Goal: Communication & Community: Answer question/provide support

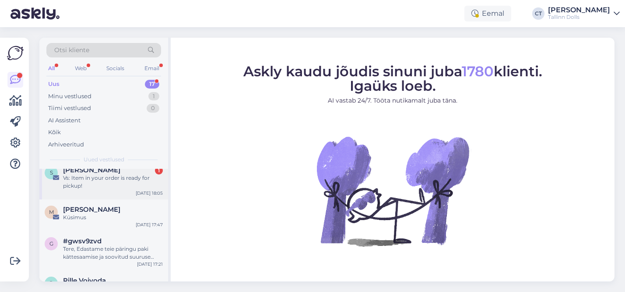
scroll to position [22, 0]
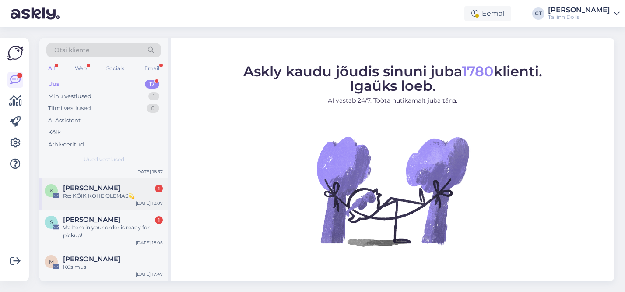
click at [116, 198] on div "Re: KÕIK KOHE OLEMAS💫" at bounding box center [113, 196] width 100 height 8
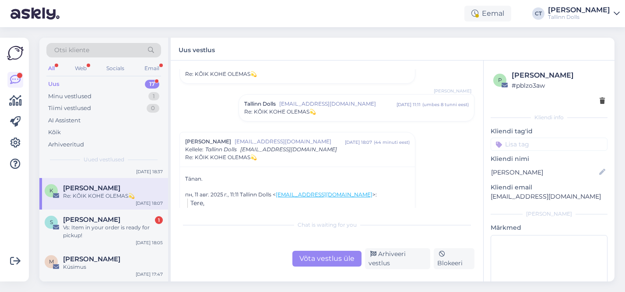
scroll to position [28, 0]
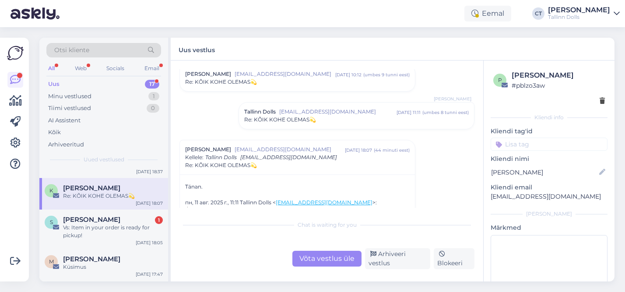
click at [303, 114] on span "[EMAIL_ADDRESS][DOMAIN_NAME]" at bounding box center [337, 112] width 117 height 8
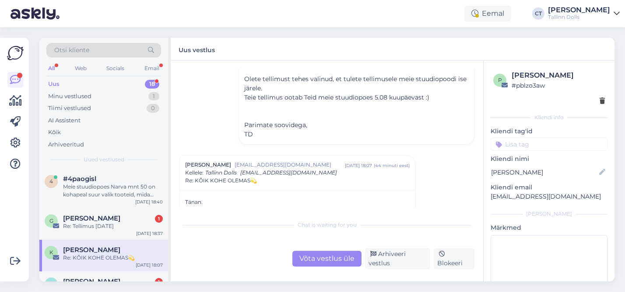
scroll to position [138, 0]
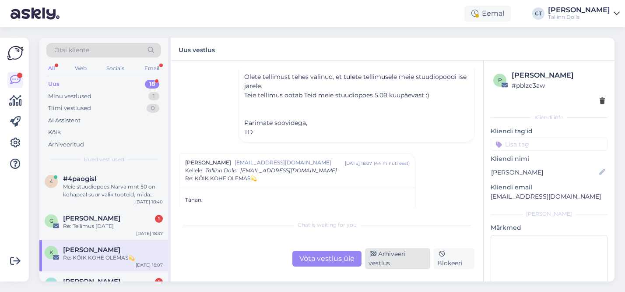
click at [398, 263] on div "Arhiveeri vestlus" at bounding box center [397, 258] width 65 height 21
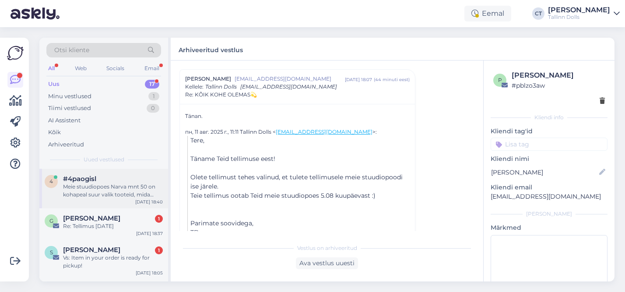
click at [103, 179] on div "#4paogisl" at bounding box center [113, 179] width 100 height 8
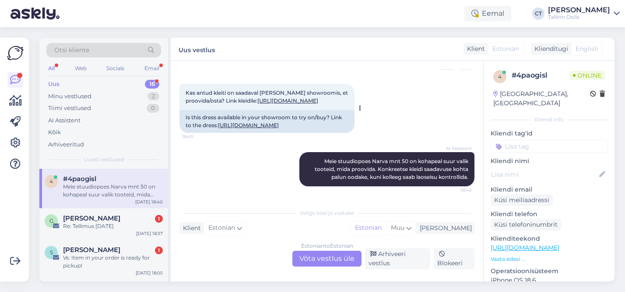
scroll to position [169, 0]
click at [321, 258] on div "Estonian to Estonian Võta vestlus üle" at bounding box center [327, 258] width 69 height 16
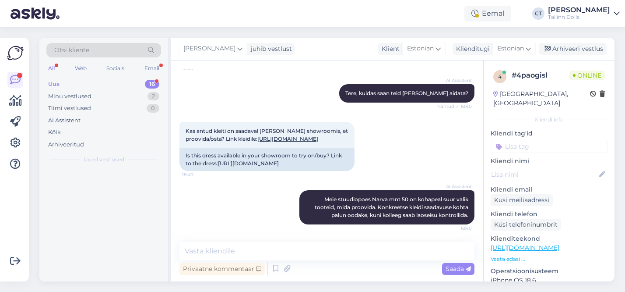
scroll to position [131, 0]
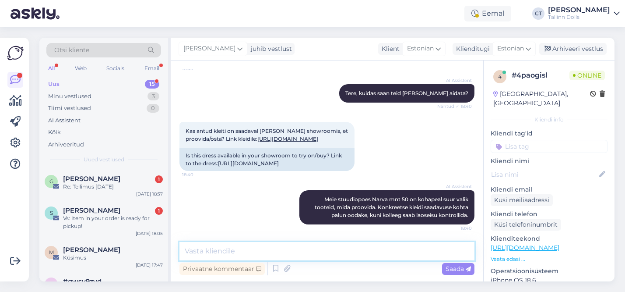
click at [286, 246] on textarea at bounding box center [327, 251] width 295 height 18
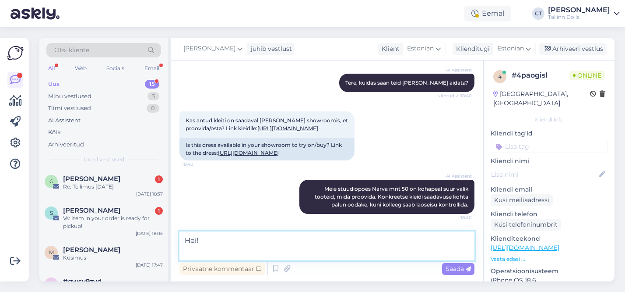
scroll to position [142, 0]
click at [345, 250] on textarea "Hei! Mis suuruses antud toode Teile huvi võiks pakkkuda? :)" at bounding box center [327, 245] width 295 height 29
type textarea "Hei! Mis suuruses antud toode Teile huvi võiks pakkuda? :)"
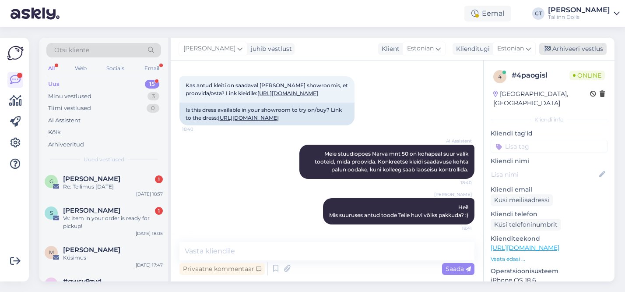
click at [585, 49] on div "Arhiveeri vestlus" at bounding box center [572, 49] width 67 height 12
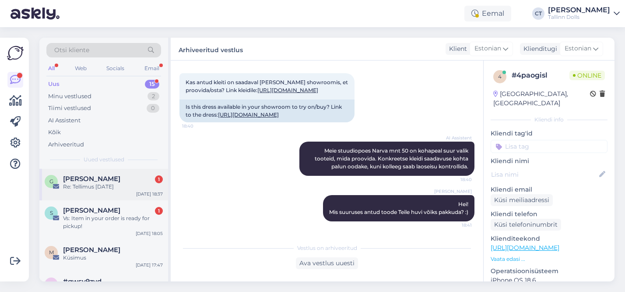
click at [115, 184] on div "Re: Tellimus [DATE]" at bounding box center [113, 187] width 100 height 8
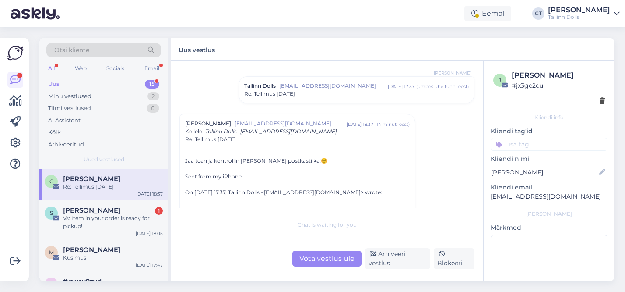
scroll to position [151, 0]
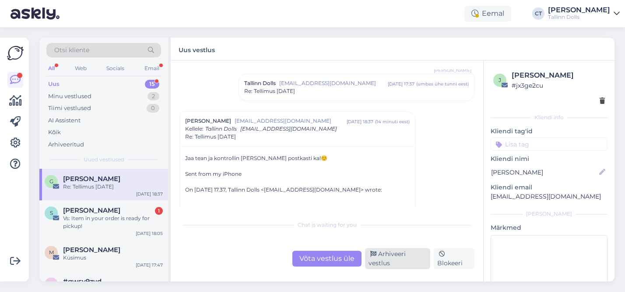
click at [395, 249] on div "Arhiveeri vestlus" at bounding box center [397, 258] width 65 height 21
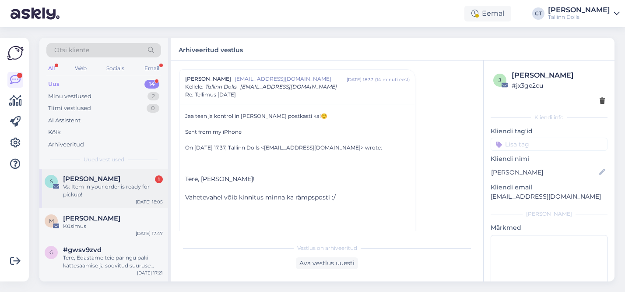
click at [121, 191] on div "Vs: Item in your order is ready for pickup!" at bounding box center [113, 191] width 100 height 16
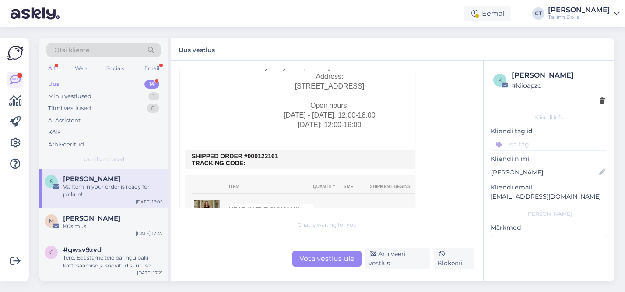
scroll to position [332, 0]
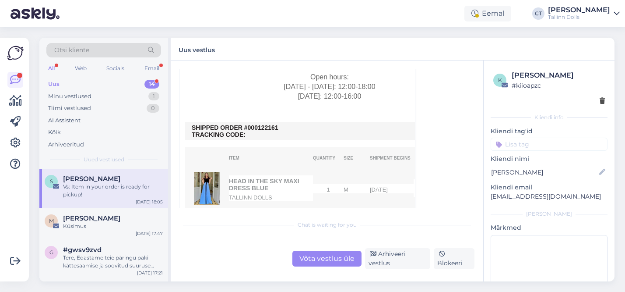
click at [332, 257] on div "Võta vestlus üle" at bounding box center [327, 258] width 69 height 16
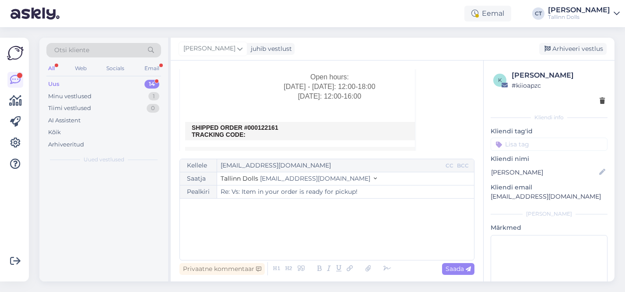
scroll to position [24, 0]
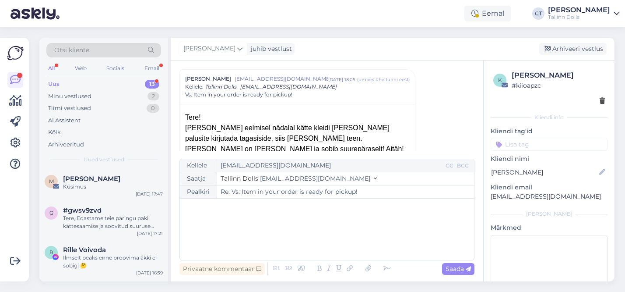
click at [298, 254] on div "﻿" at bounding box center [327, 229] width 286 height 53
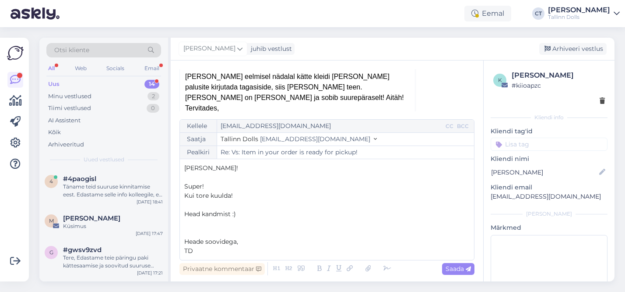
scroll to position [76, 0]
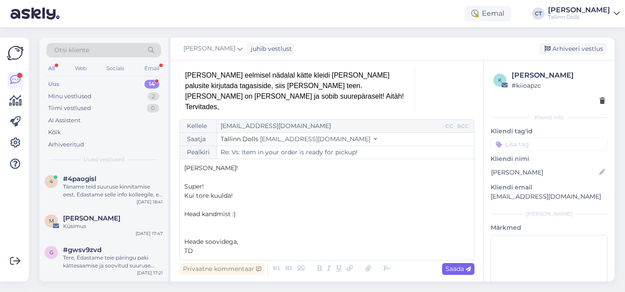
click at [466, 264] on span "Saada" at bounding box center [458, 268] width 25 height 8
type input "Re: Re: Vs: Item in your order is ready for pickup!"
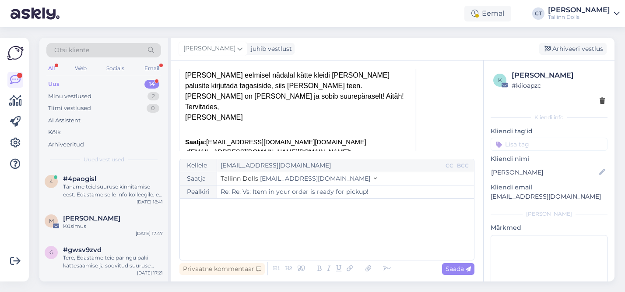
scroll to position [703, 0]
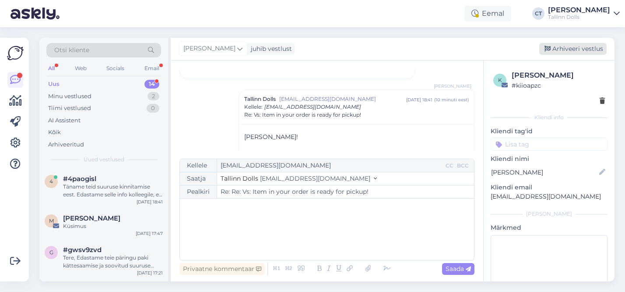
click at [585, 47] on div "Arhiveeri vestlus" at bounding box center [572, 49] width 67 height 12
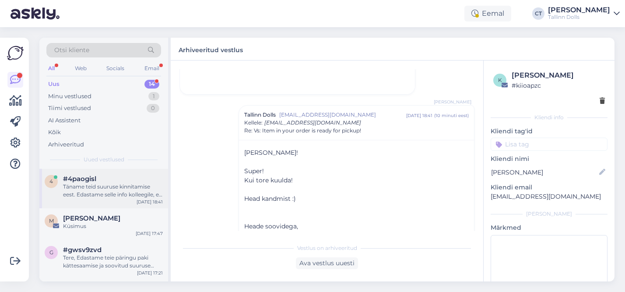
click at [99, 197] on div "Täname teid suuruse kinnitamise eest. Edastame selle info kolleegile, et ta saa…" at bounding box center [113, 191] width 100 height 16
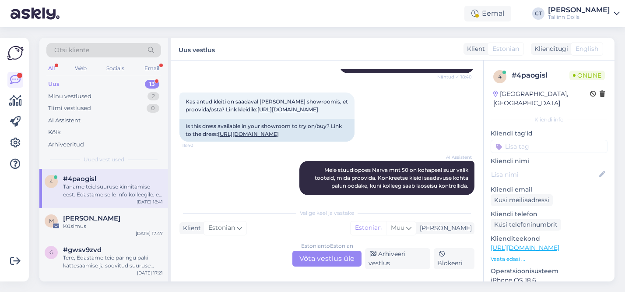
scroll to position [113, 0]
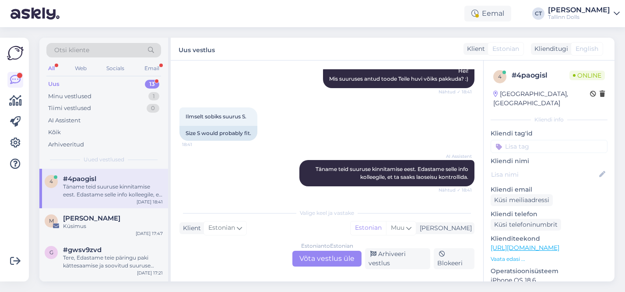
click at [321, 261] on div "Estonian to Estonian Võta vestlus üle" at bounding box center [327, 258] width 69 height 16
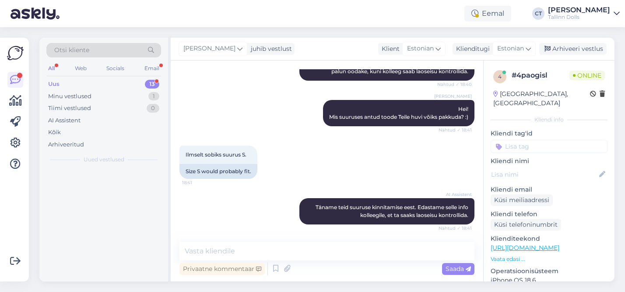
scroll to position [275, 0]
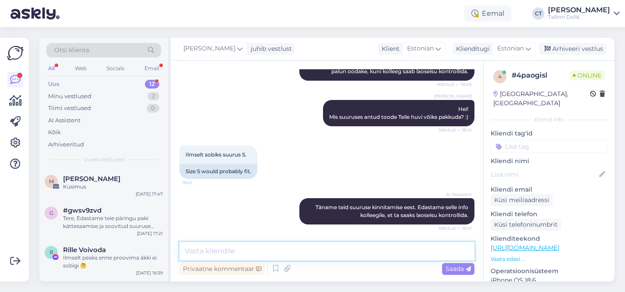
click at [300, 251] on textarea at bounding box center [327, 251] width 295 height 18
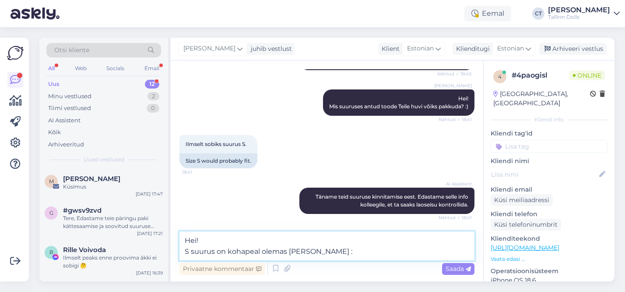
type textarea "Hei! S suurus on kohapeal olemas [PERSON_NAME] :)"
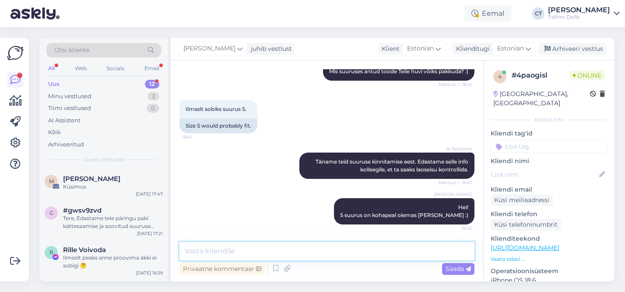
scroll to position [321, 0]
click at [577, 47] on div "Arhiveeri vestlus" at bounding box center [572, 49] width 67 height 12
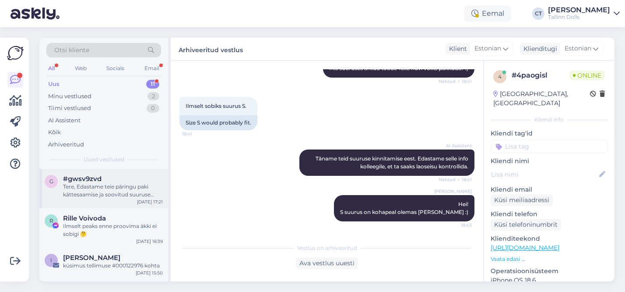
click at [67, 190] on div "Tere, Edastame teie päringu paki kättesaamise ja soovitud suuruse kohta kolleeg…" at bounding box center [113, 191] width 100 height 16
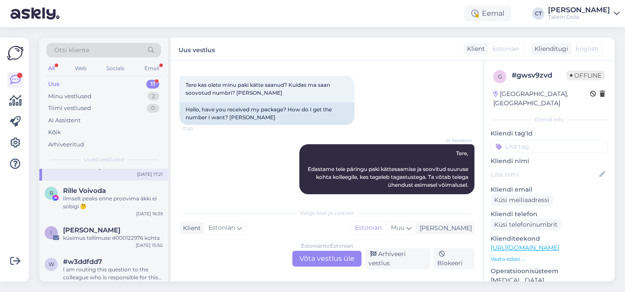
scroll to position [30, 0]
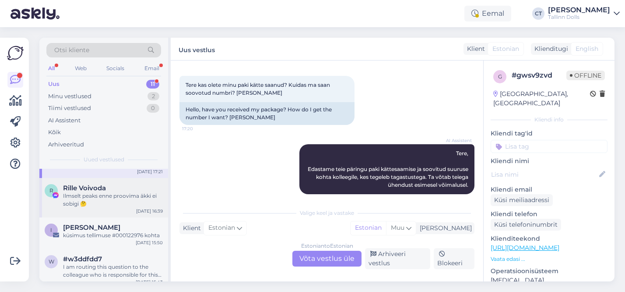
click at [126, 204] on div "Ilmselt peaks enne proovima äkki ei sobigi 🤔" at bounding box center [113, 200] width 100 height 16
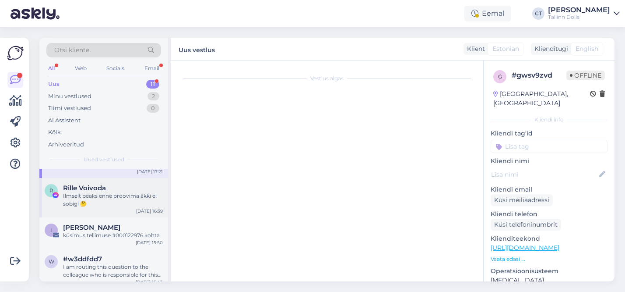
scroll to position [378, 0]
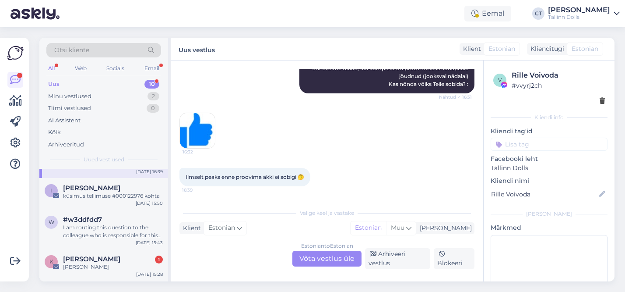
click at [134, 81] on div "Uus 10" at bounding box center [103, 84] width 115 height 12
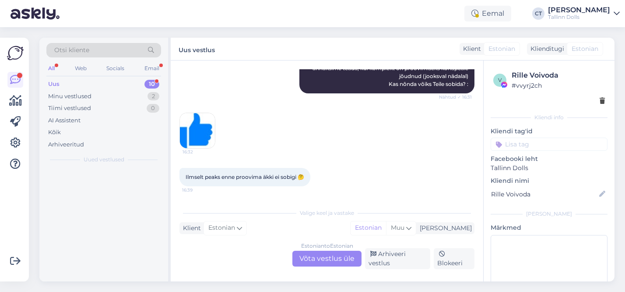
scroll to position [0, 0]
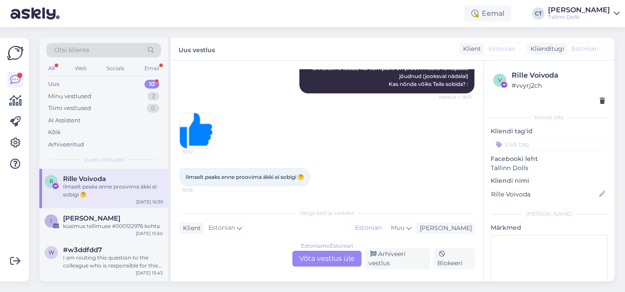
click at [104, 79] on div "Uus 10" at bounding box center [103, 84] width 115 height 12
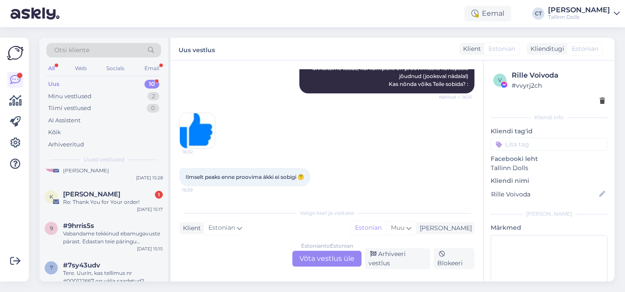
scroll to position [119, 0]
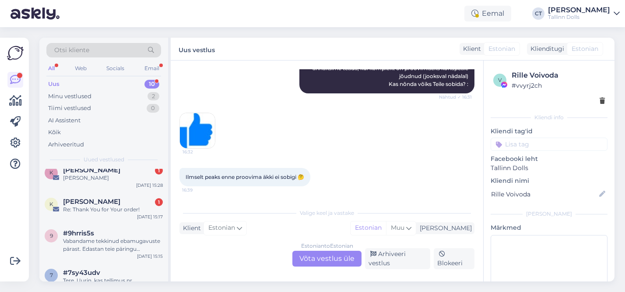
click at [118, 208] on div "Re: Thank You for Your order!" at bounding box center [113, 209] width 100 height 8
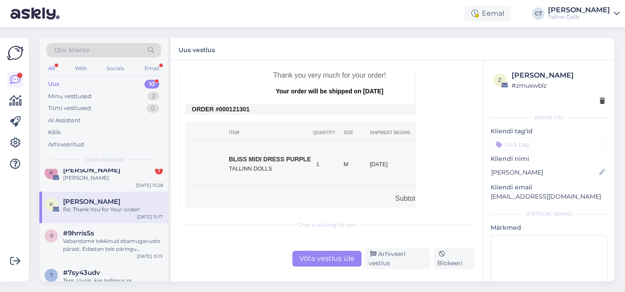
scroll to position [384, 0]
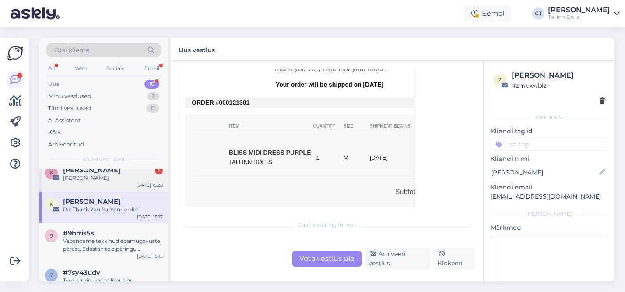
click at [107, 177] on div "[PERSON_NAME]" at bounding box center [113, 178] width 100 height 8
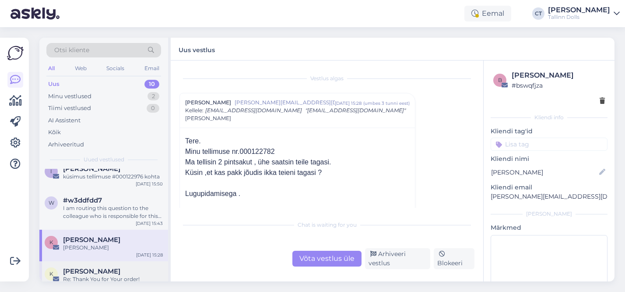
scroll to position [0, 0]
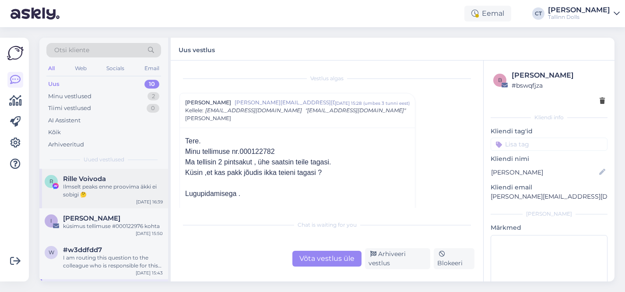
click at [120, 184] on div "Ilmselt peaks enne proovima äkki ei sobigi 🤔" at bounding box center [113, 191] width 100 height 16
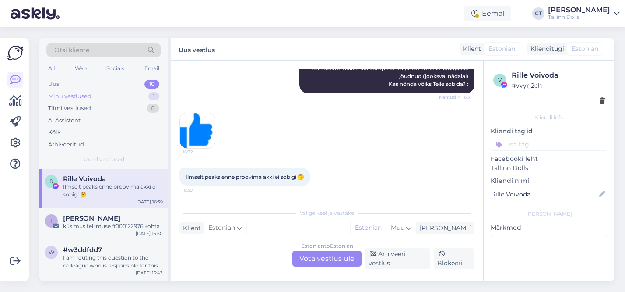
click at [146, 94] on div "Minu vestlused 1" at bounding box center [103, 96] width 115 height 12
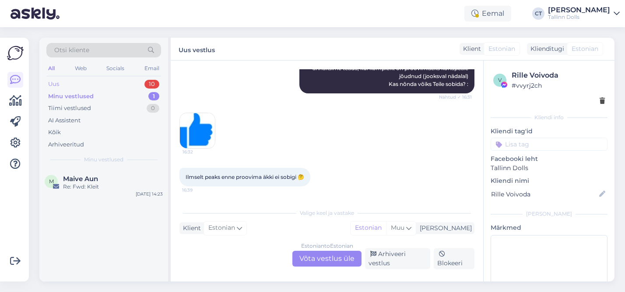
click at [116, 83] on div "Uus 10" at bounding box center [103, 84] width 115 height 12
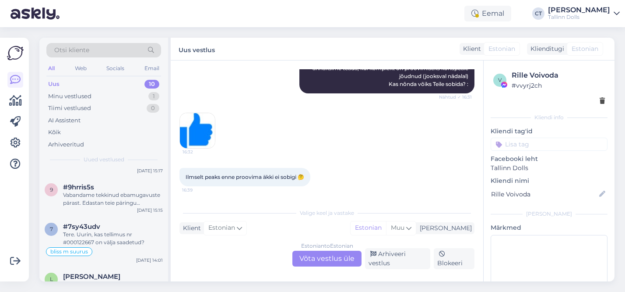
scroll to position [263, 0]
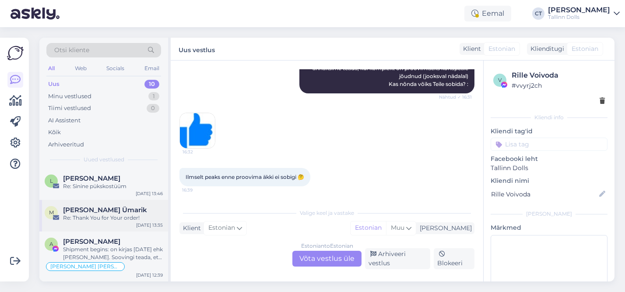
click at [124, 214] on div "Re: Thank You for Your order!" at bounding box center [113, 218] width 100 height 8
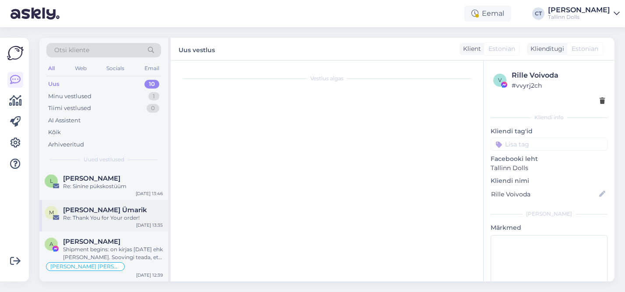
scroll to position [99, 0]
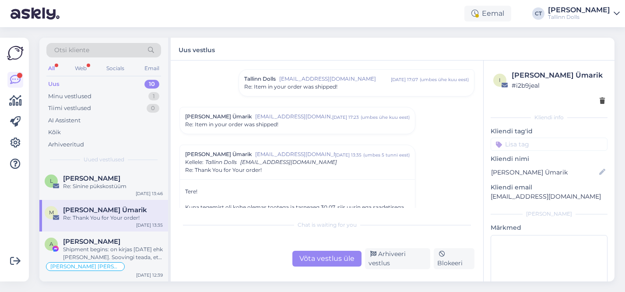
click at [100, 81] on div "Uus 10" at bounding box center [103, 84] width 115 height 12
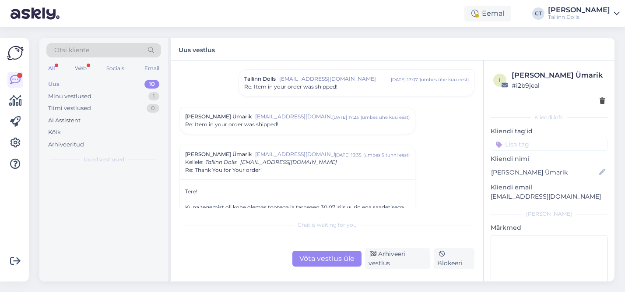
scroll to position [0, 0]
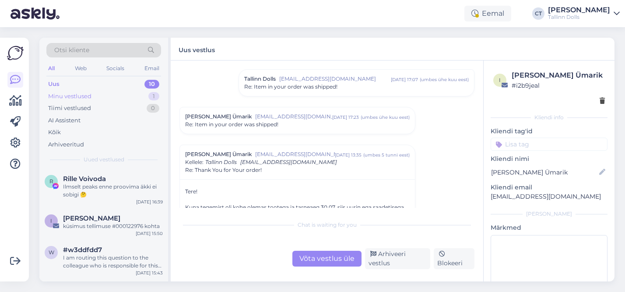
click at [124, 96] on div "Minu vestlused 1" at bounding box center [103, 96] width 115 height 12
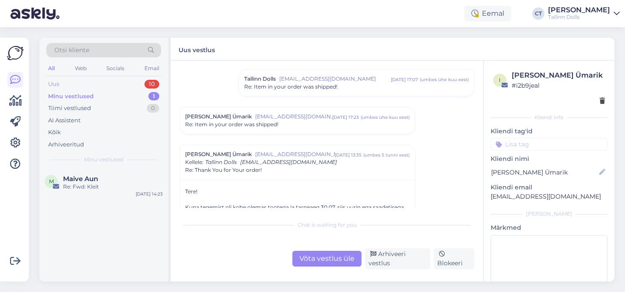
click at [121, 85] on div "Uus 10" at bounding box center [103, 84] width 115 height 12
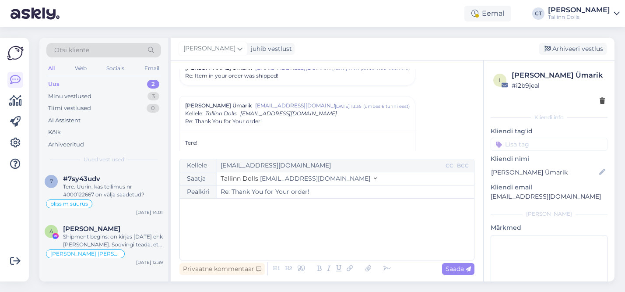
scroll to position [174, 0]
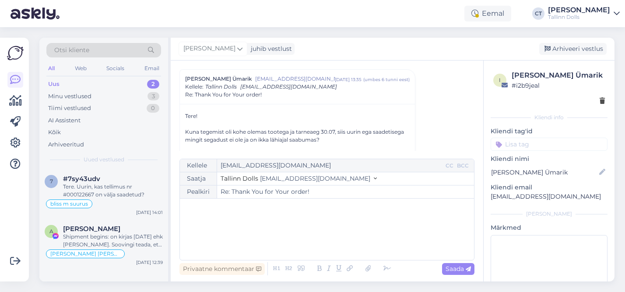
click at [74, 82] on div "Uus 2" at bounding box center [103, 84] width 115 height 12
click at [112, 98] on div "Minu vestlused 3" at bounding box center [103, 96] width 115 height 12
